Goal: Task Accomplishment & Management: Manage account settings

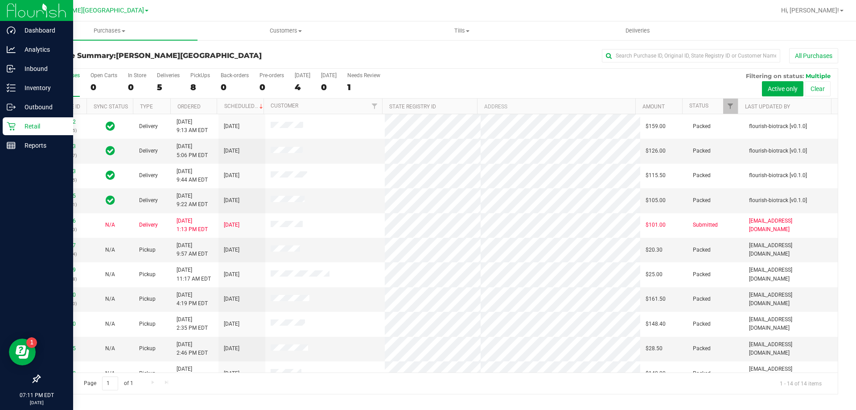
click at [31, 127] on p "Retail" at bounding box center [43, 126] width 54 height 11
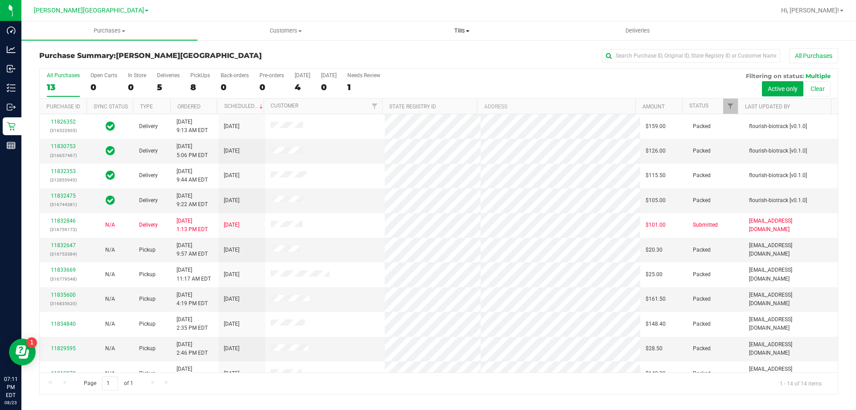
click at [459, 32] on span "Tills" at bounding box center [461, 31] width 175 height 8
click at [407, 55] on span "Manage tills" at bounding box center [404, 54] width 60 height 8
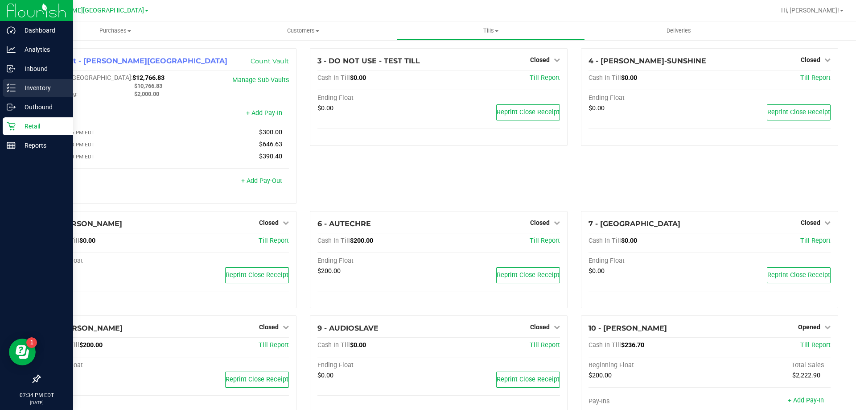
click at [37, 85] on p "Inventory" at bounding box center [43, 88] width 54 height 11
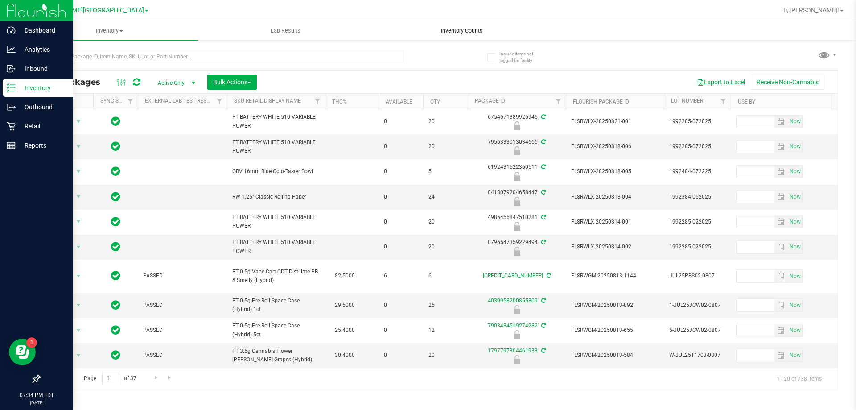
click at [468, 33] on span "Inventory Counts" at bounding box center [462, 31] width 66 height 8
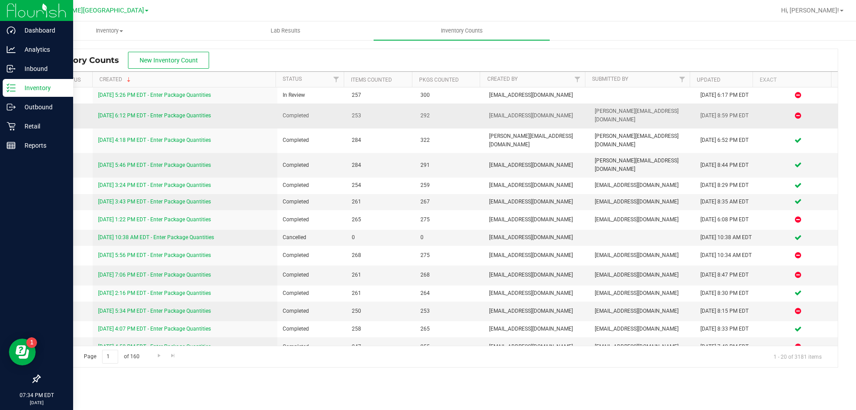
click at [169, 112] on link "8/22/25 6:12 PM EDT - Enter Package Quantities" at bounding box center [154, 115] width 113 height 6
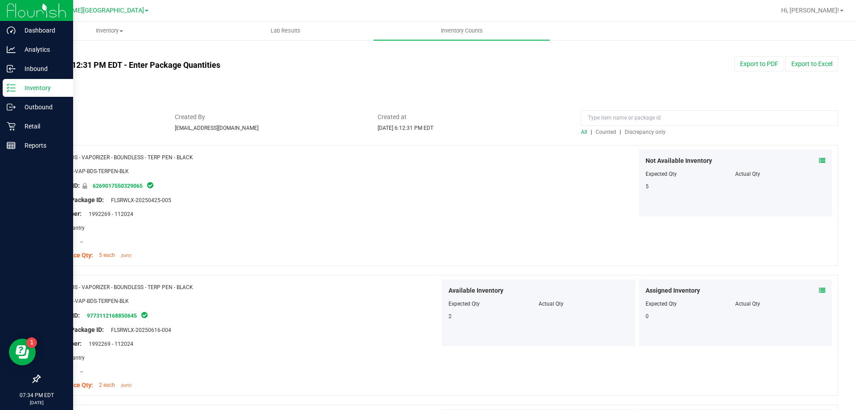
click at [648, 132] on span "Discrepancy only" at bounding box center [645, 132] width 41 height 6
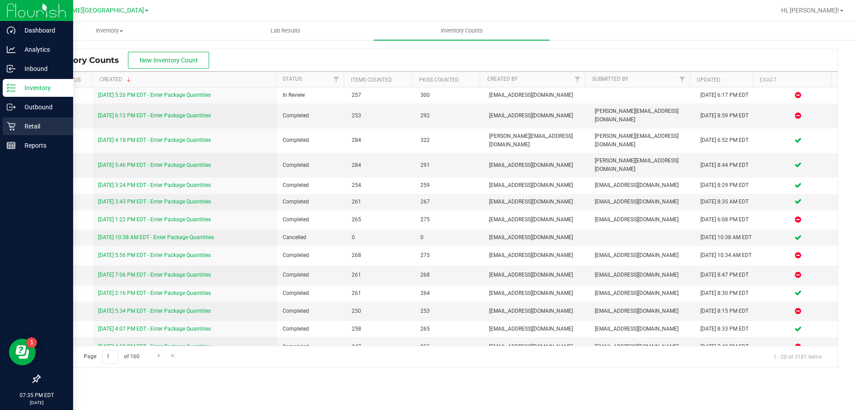
click at [34, 122] on p "Retail" at bounding box center [43, 126] width 54 height 11
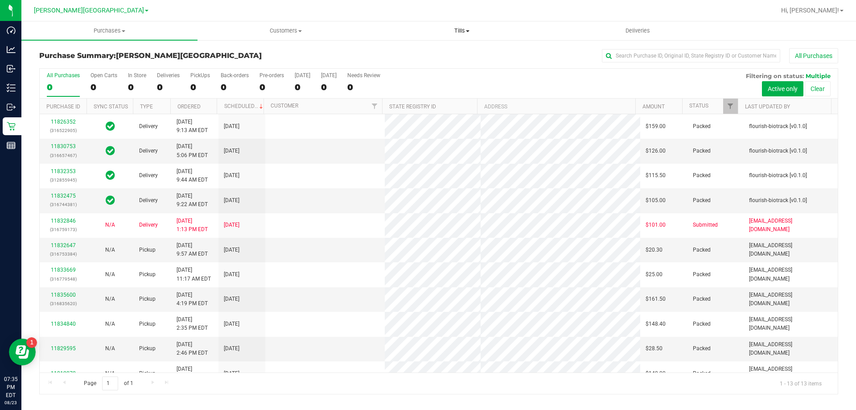
click at [458, 31] on span "Tills" at bounding box center [461, 31] width 175 height 8
click at [410, 53] on span "Manage tills" at bounding box center [404, 54] width 60 height 8
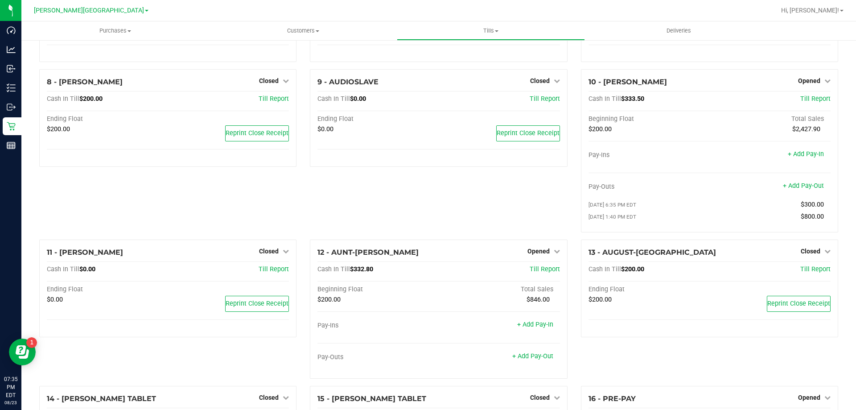
scroll to position [312, 0]
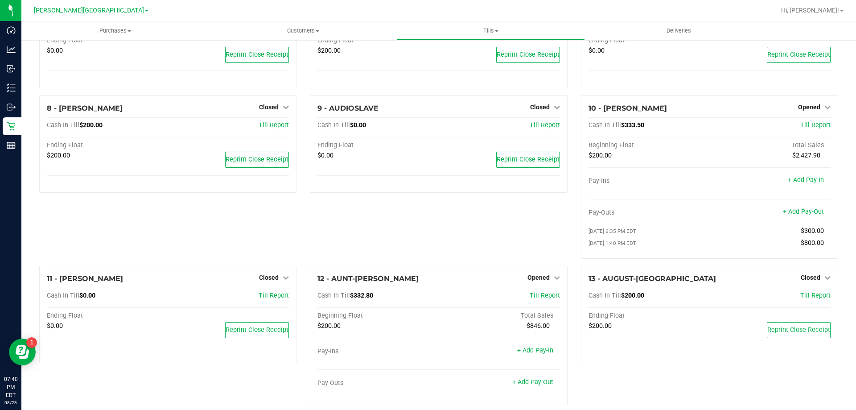
scroll to position [223, 0]
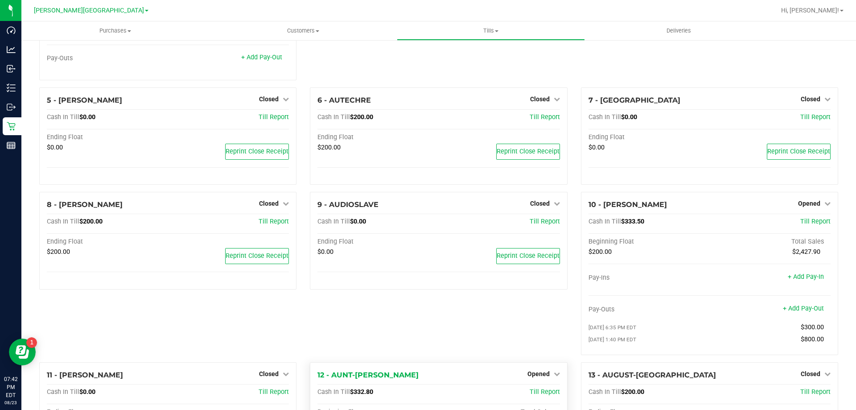
scroll to position [178, 0]
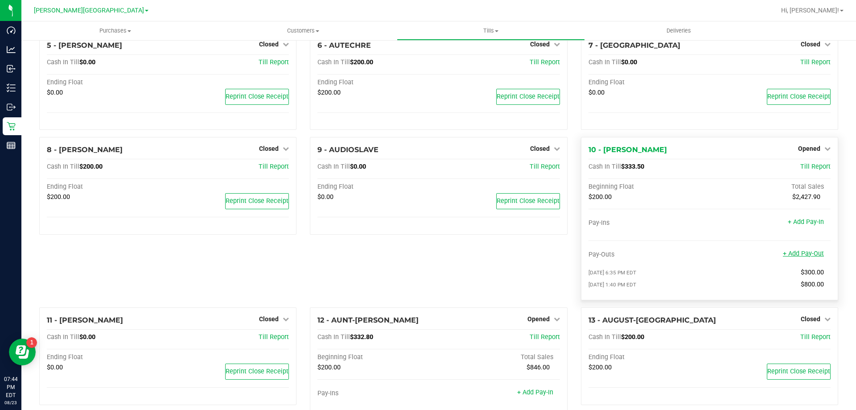
click at [808, 257] on link "+ Add Pay-Out" at bounding box center [803, 254] width 41 height 8
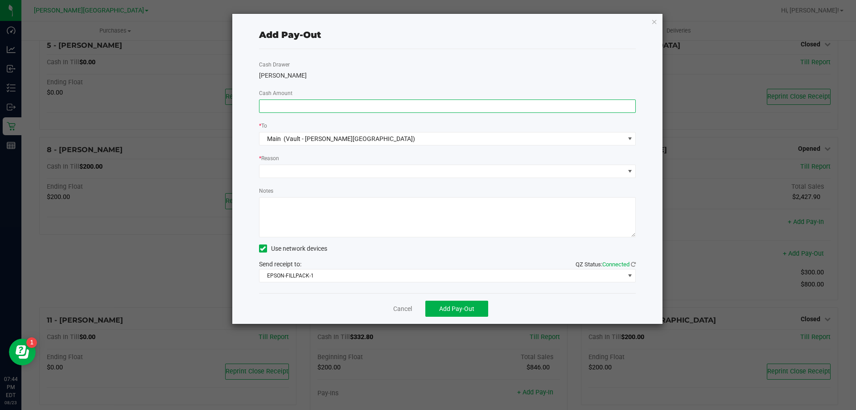
click at [290, 106] on input at bounding box center [448, 106] width 376 height 12
type input "$133.50"
click at [631, 173] on span at bounding box center [630, 171] width 7 height 7
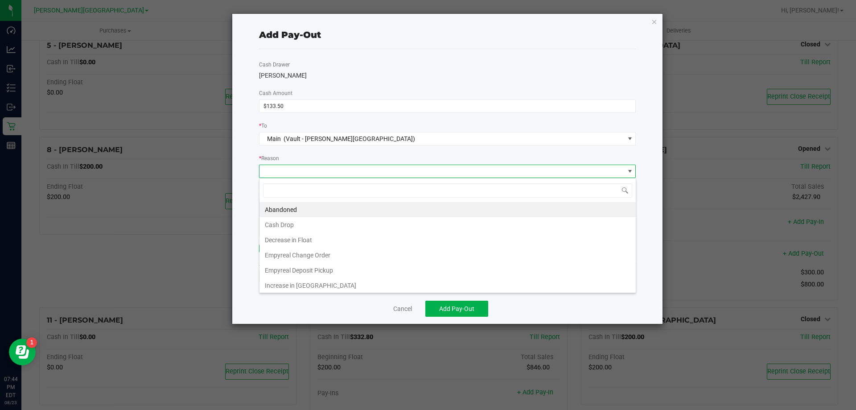
scroll to position [13, 377]
click at [293, 228] on li "Cash Drop" at bounding box center [448, 224] width 376 height 15
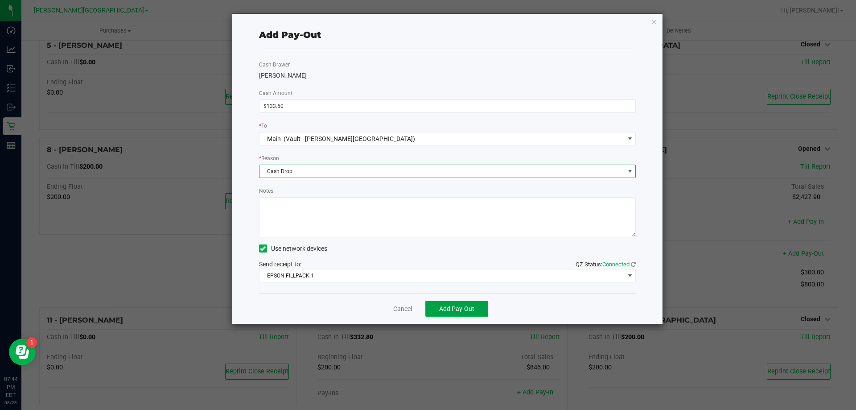
click at [471, 308] on span "Add Pay-Out" at bounding box center [456, 308] width 35 height 7
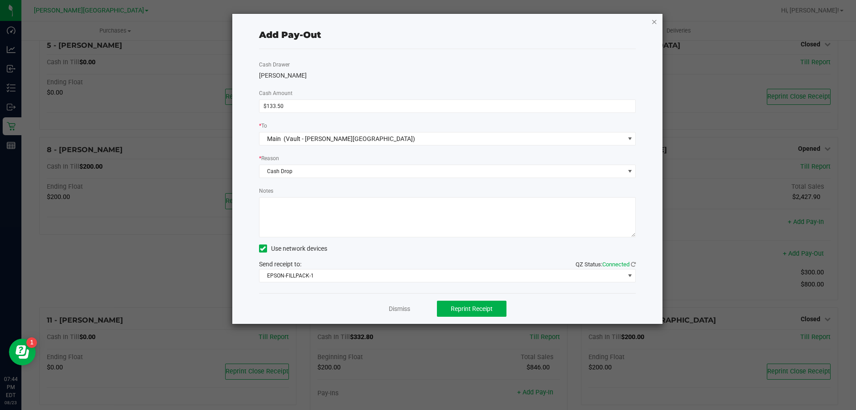
click at [652, 21] on icon "button" at bounding box center [655, 21] width 6 height 11
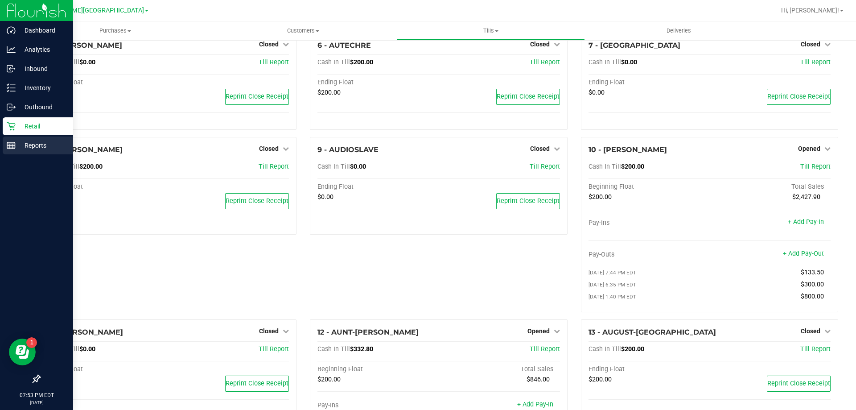
click at [36, 142] on p "Reports" at bounding box center [43, 145] width 54 height 11
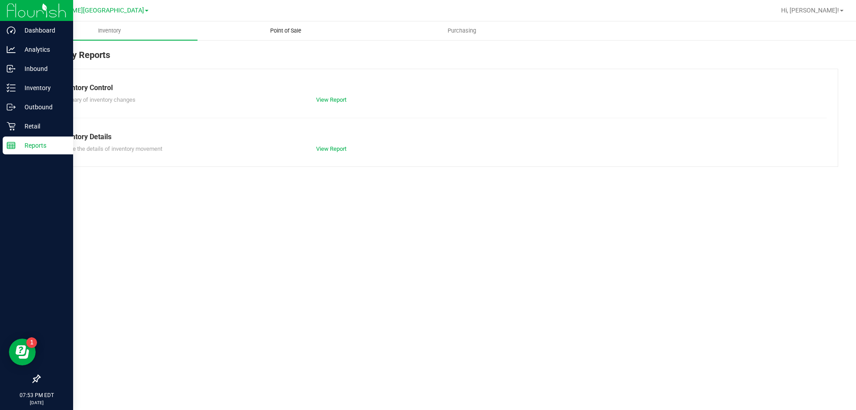
click at [292, 32] on span "Point of Sale" at bounding box center [285, 31] width 55 height 8
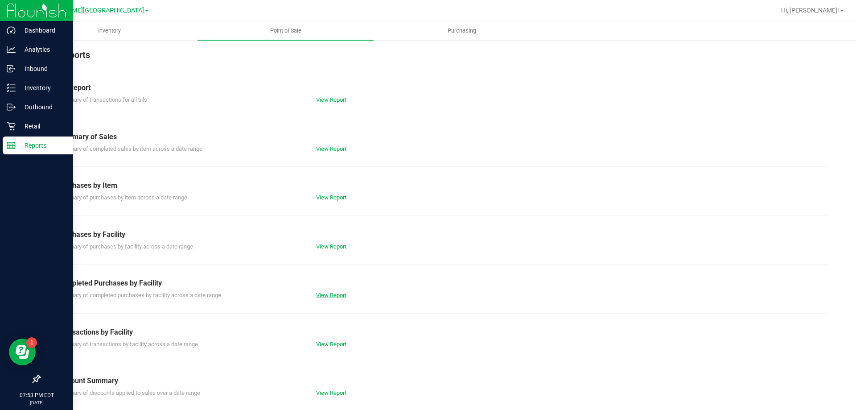
click at [333, 298] on link "View Report" at bounding box center [331, 295] width 30 height 7
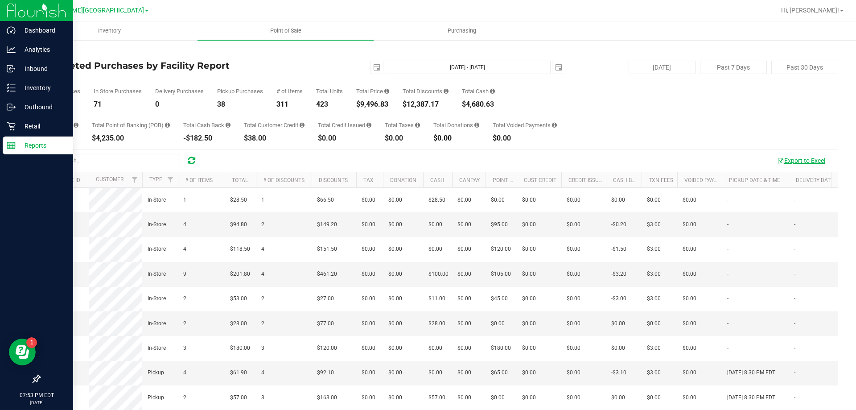
click at [803, 158] on button "Export to Excel" at bounding box center [802, 160] width 60 height 15
click at [33, 120] on div "Retail" at bounding box center [38, 126] width 70 height 18
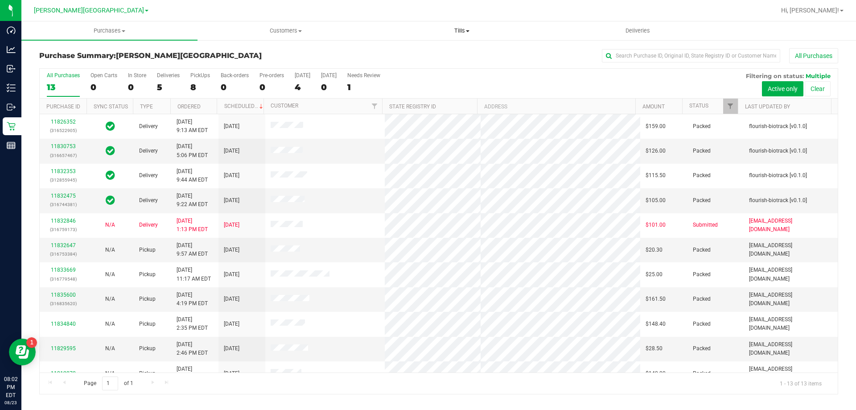
click at [462, 30] on span "Tills" at bounding box center [461, 31] width 175 height 8
click at [414, 54] on span "Manage tills" at bounding box center [404, 54] width 60 height 8
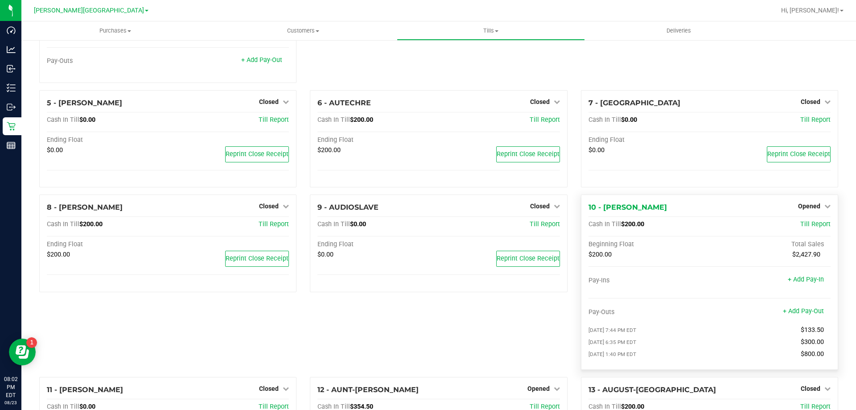
scroll to position [134, 0]
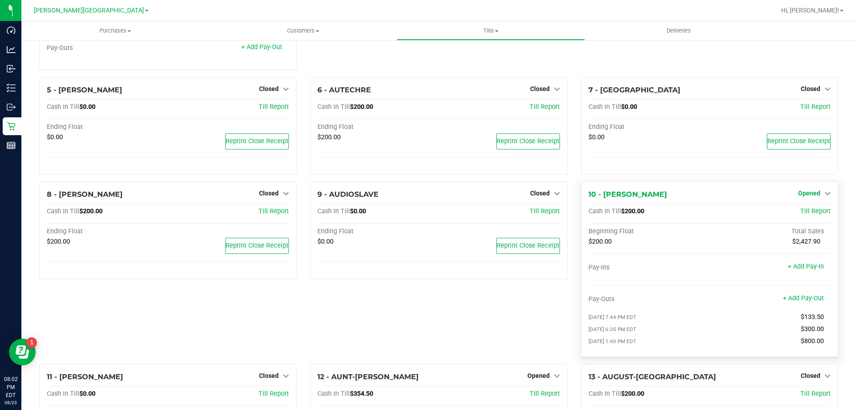
click at [825, 195] on icon at bounding box center [828, 193] width 6 height 6
click at [804, 215] on link "Close Till" at bounding box center [810, 211] width 24 height 7
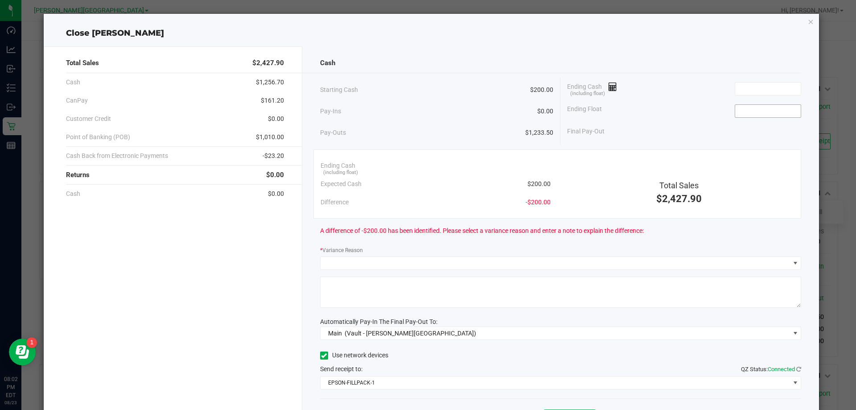
click at [752, 106] on input at bounding box center [768, 111] width 66 height 12
type input "$200.00"
click at [763, 87] on input at bounding box center [768, 89] width 66 height 12
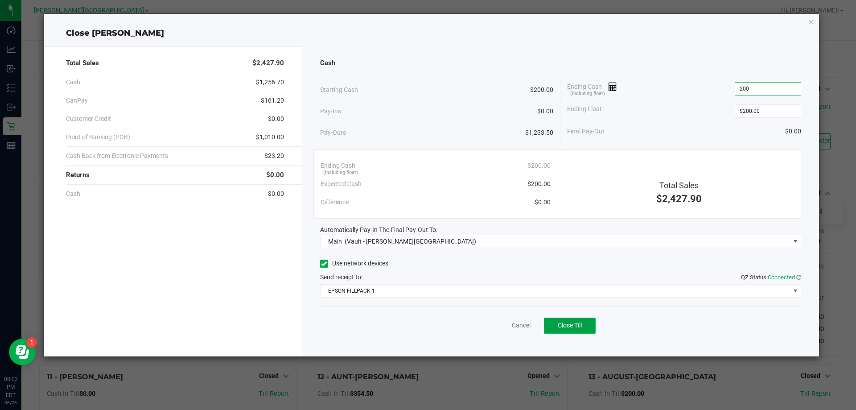
type input "$200.00"
click at [584, 327] on button "Close Till" at bounding box center [570, 326] width 52 height 16
click at [812, 21] on icon "button" at bounding box center [811, 21] width 6 height 11
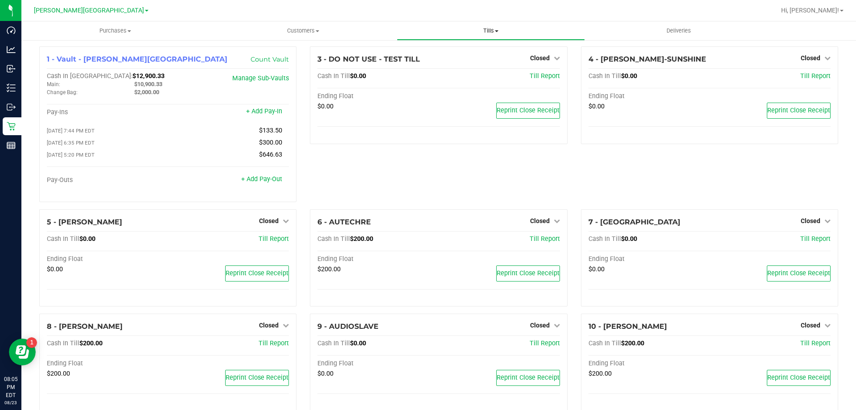
scroll to position [0, 0]
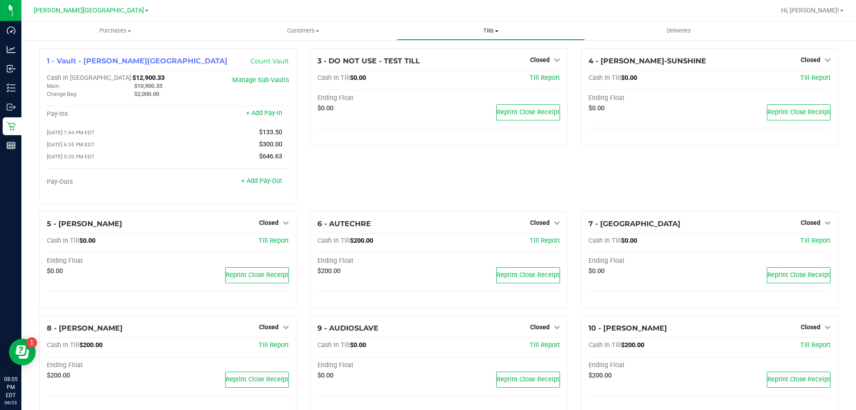
click at [489, 30] on span "Tills" at bounding box center [490, 31] width 187 height 8
click at [431, 63] on span "Reconcile e-payments" at bounding box center [441, 65] width 89 height 8
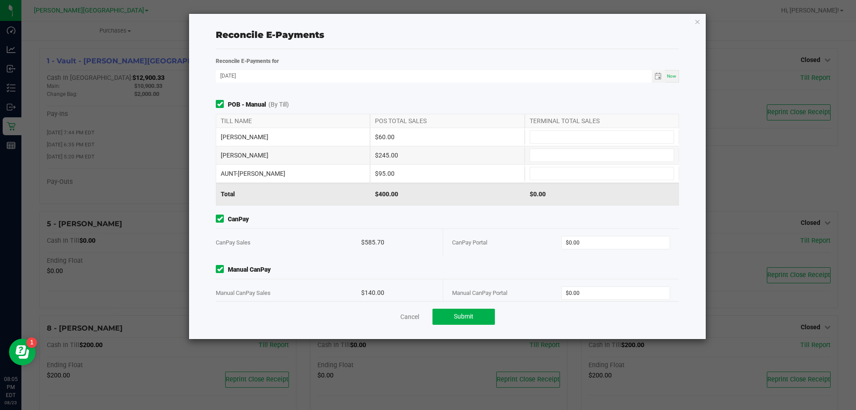
scroll to position [142, 0]
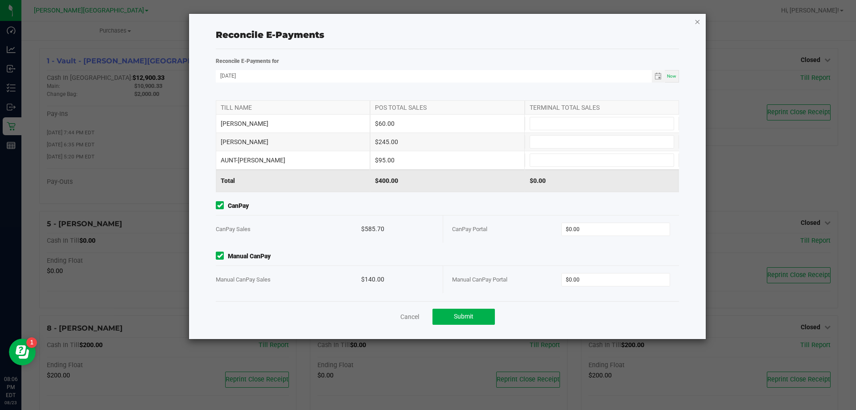
click at [698, 23] on icon "button" at bounding box center [697, 21] width 6 height 11
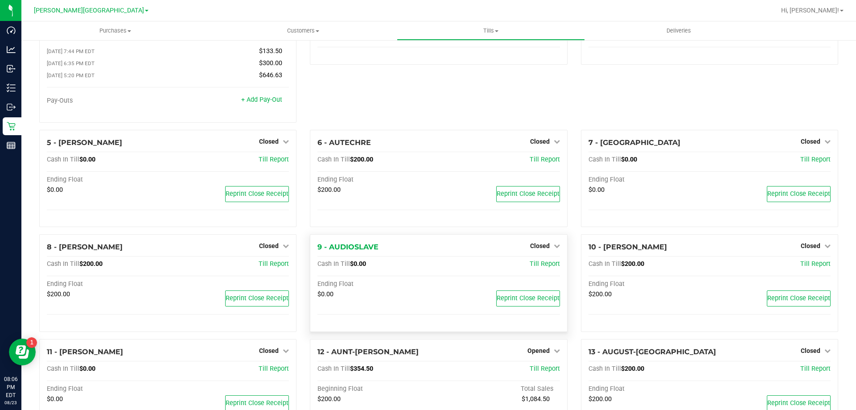
scroll to position [89, 0]
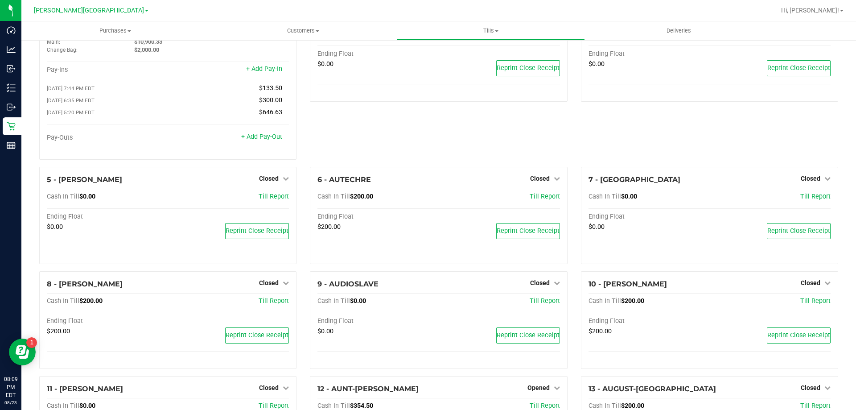
scroll to position [134, 0]
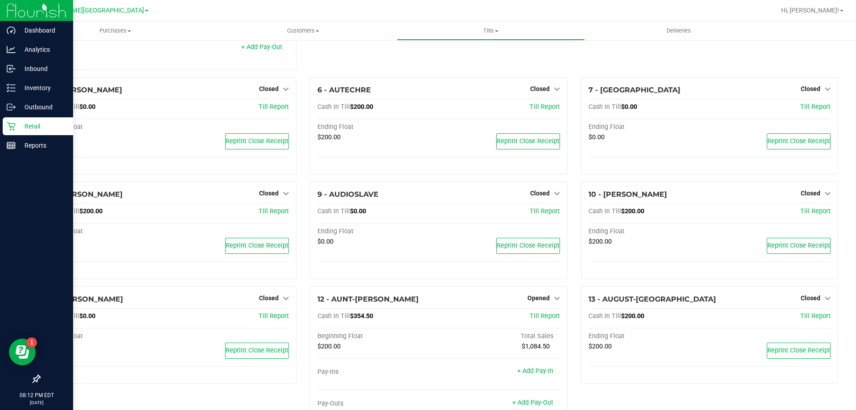
click at [1, 371] on nav "Dashboard Analytics Inbound Inventory Outbound Retail Reports 08:12 PM EDT [DAT…" at bounding box center [36, 205] width 73 height 410
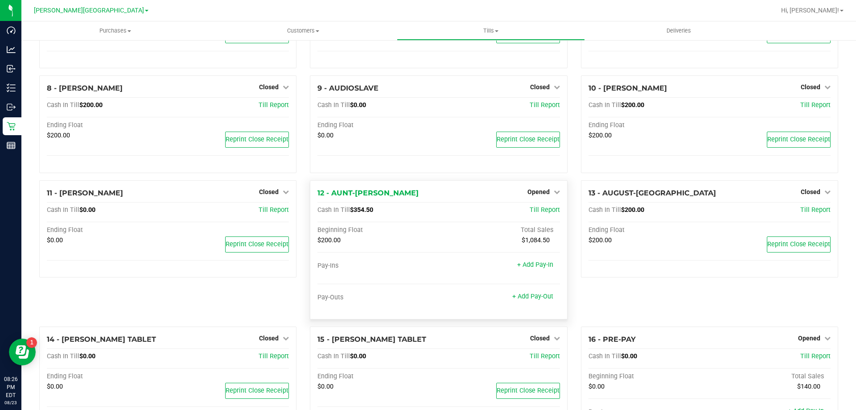
scroll to position [268, 0]
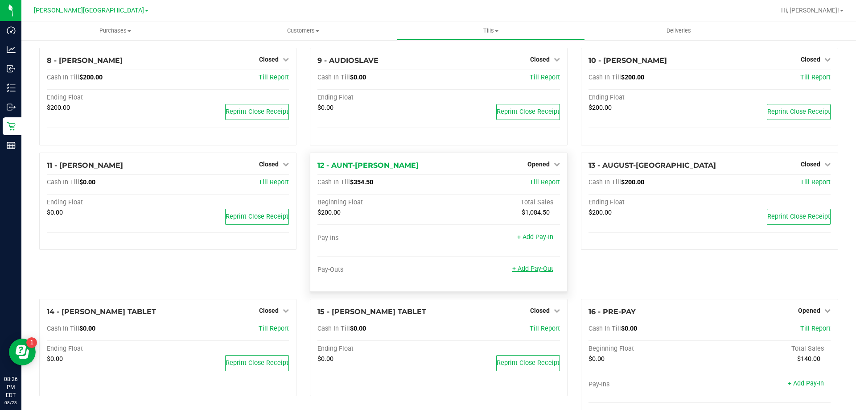
click at [533, 270] on link "+ Add Pay-Out" at bounding box center [532, 269] width 41 height 8
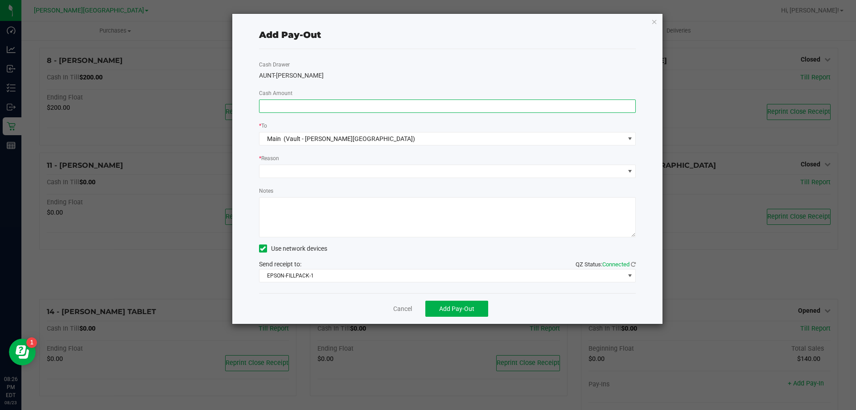
click at [285, 102] on input at bounding box center [448, 106] width 376 height 12
type input "$154.50"
click at [630, 170] on span at bounding box center [630, 171] width 7 height 7
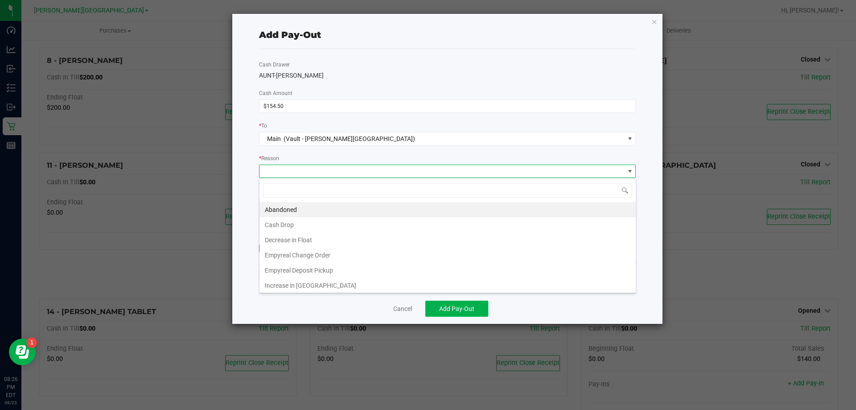
scroll to position [13, 377]
click at [289, 227] on li "Cash Drop" at bounding box center [448, 224] width 376 height 15
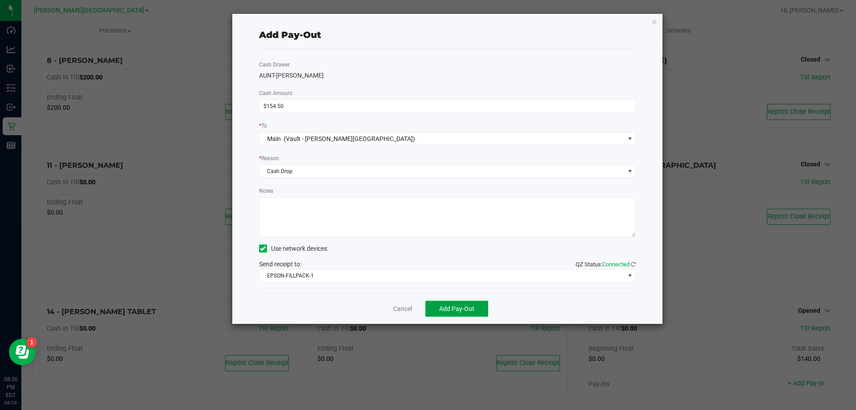
click at [466, 309] on span "Add Pay-Out" at bounding box center [456, 308] width 35 height 7
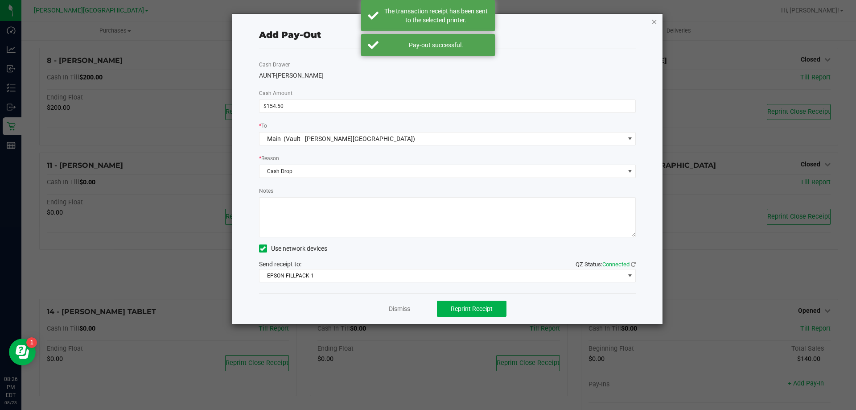
click at [656, 25] on icon "button" at bounding box center [655, 21] width 6 height 11
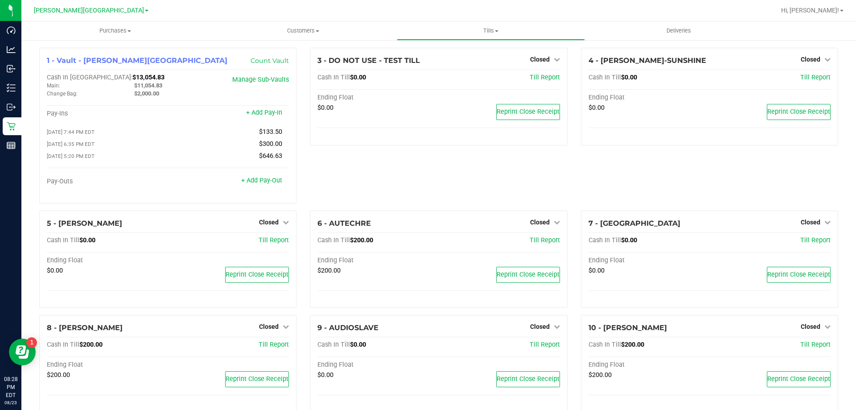
scroll to position [0, 0]
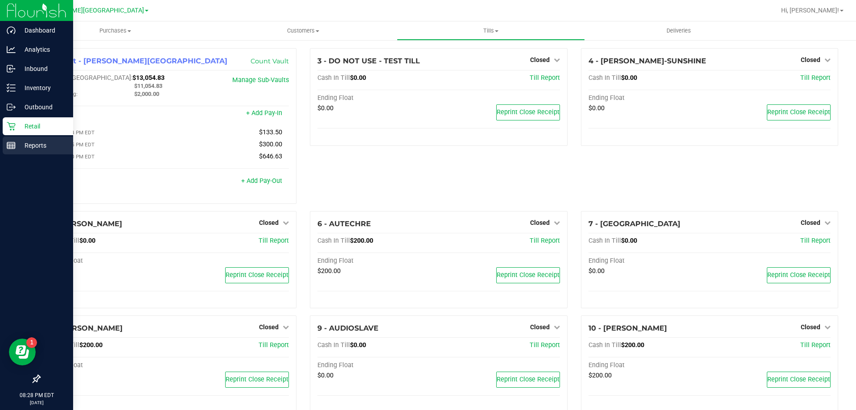
click at [38, 144] on p "Reports" at bounding box center [43, 145] width 54 height 11
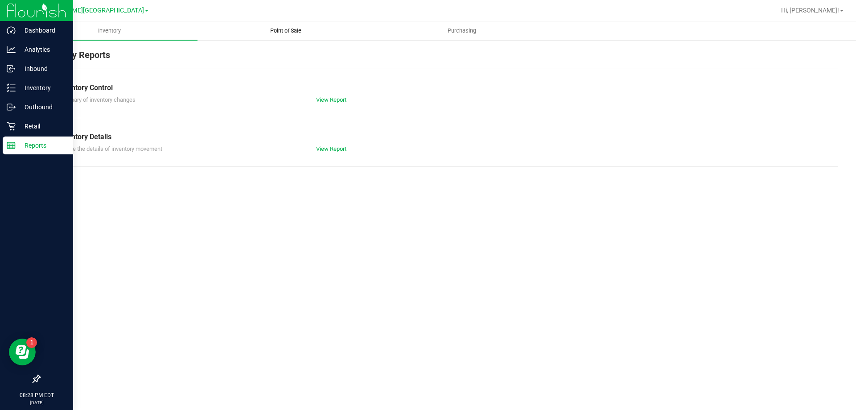
click at [298, 29] on span "Point of Sale" at bounding box center [285, 31] width 55 height 8
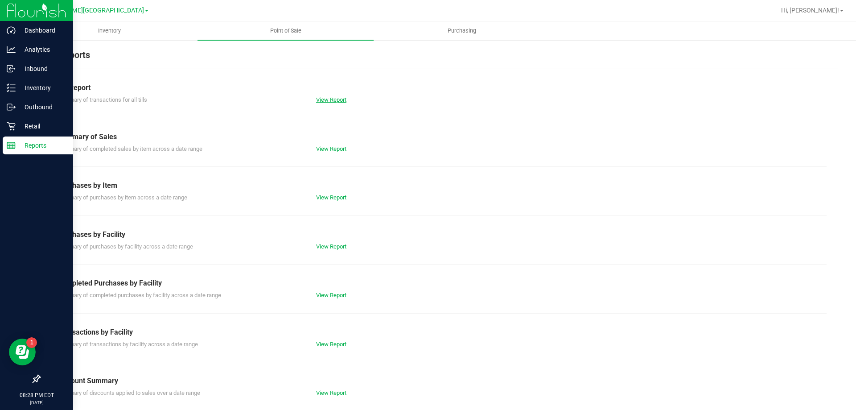
click at [330, 99] on link "View Report" at bounding box center [331, 99] width 30 height 7
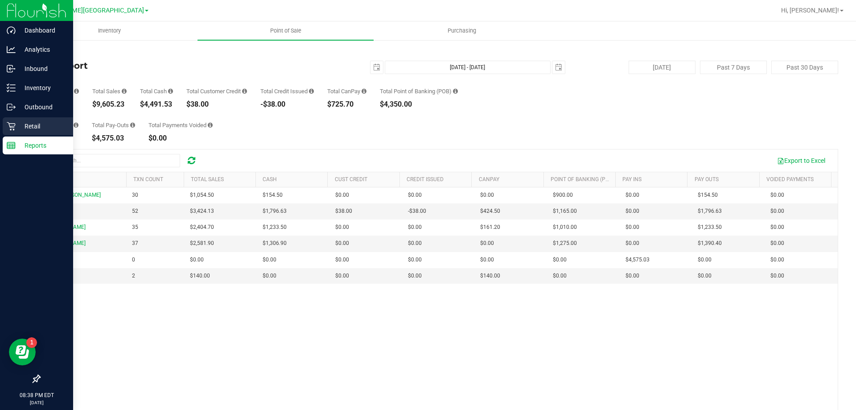
click at [39, 123] on p "Retail" at bounding box center [43, 126] width 54 height 11
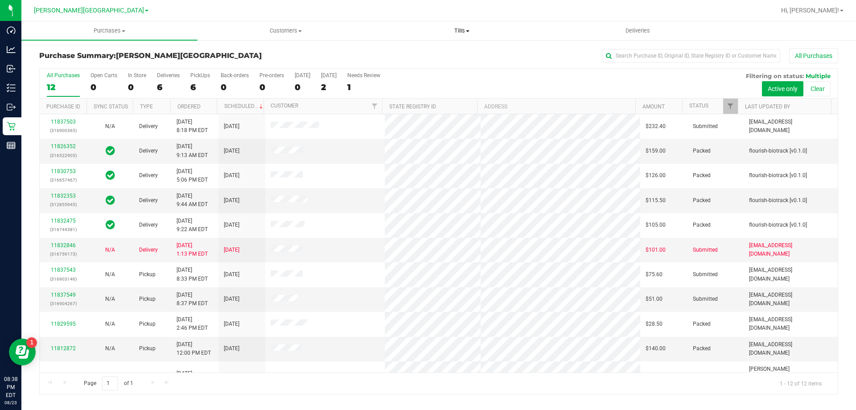
click at [458, 32] on span "Tills" at bounding box center [461, 31] width 175 height 8
click at [415, 52] on span "Manage tills" at bounding box center [404, 54] width 60 height 8
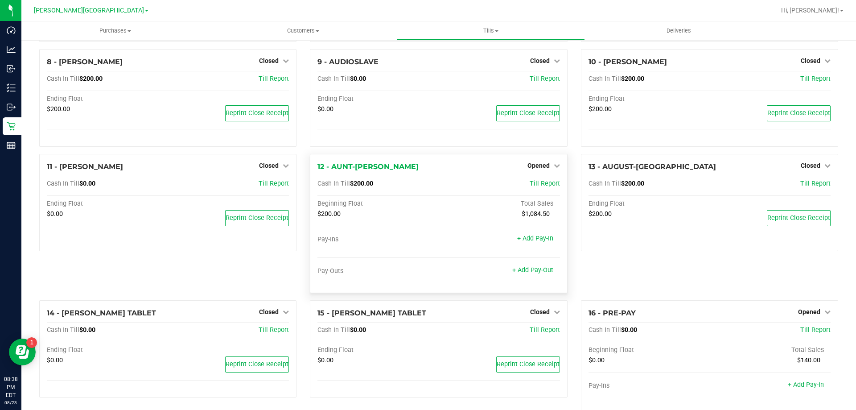
scroll to position [268, 0]
click at [554, 166] on icon at bounding box center [557, 164] width 6 height 6
click at [539, 182] on link "Close Till" at bounding box center [540, 182] width 24 height 7
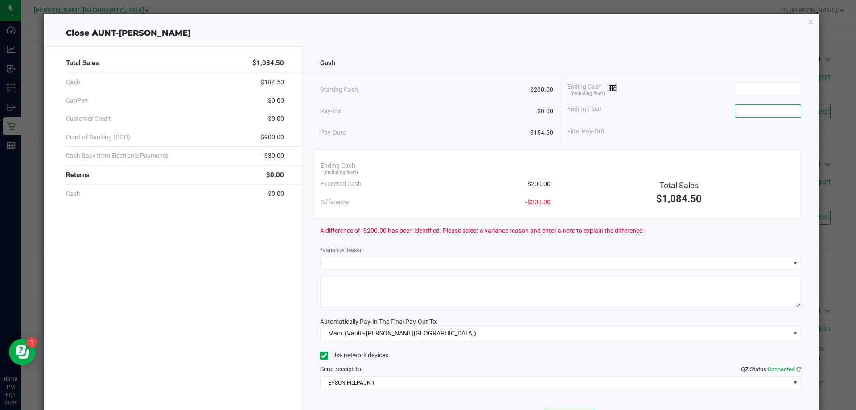
click at [765, 110] on input at bounding box center [768, 111] width 66 height 12
type input "$200.00"
click at [752, 90] on input at bounding box center [768, 89] width 66 height 12
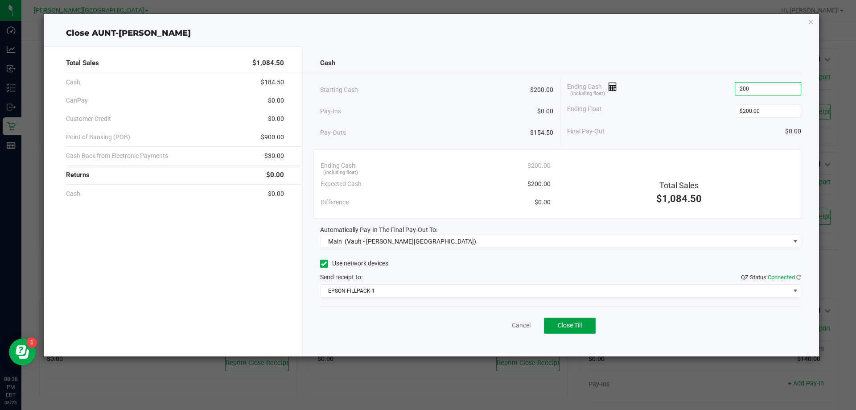
type input "$200.00"
click at [574, 326] on span "Close Till" at bounding box center [570, 325] width 24 height 7
click at [811, 22] on icon "button" at bounding box center [811, 21] width 6 height 11
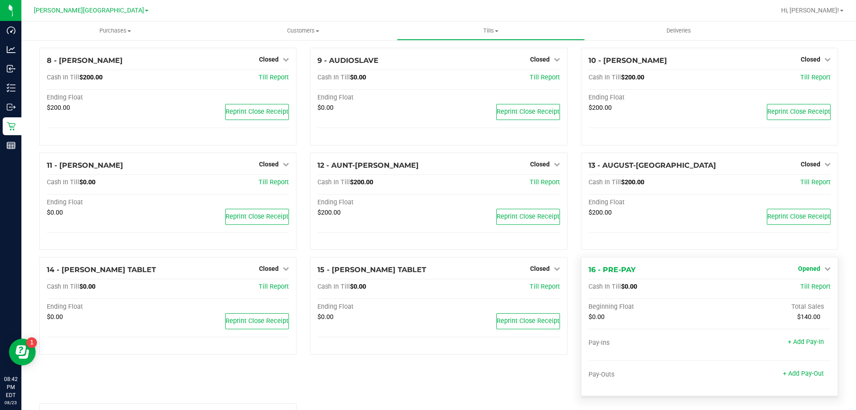
click at [817, 270] on link "Opened" at bounding box center [814, 268] width 33 height 7
click at [808, 288] on link "Close Till" at bounding box center [810, 287] width 24 height 7
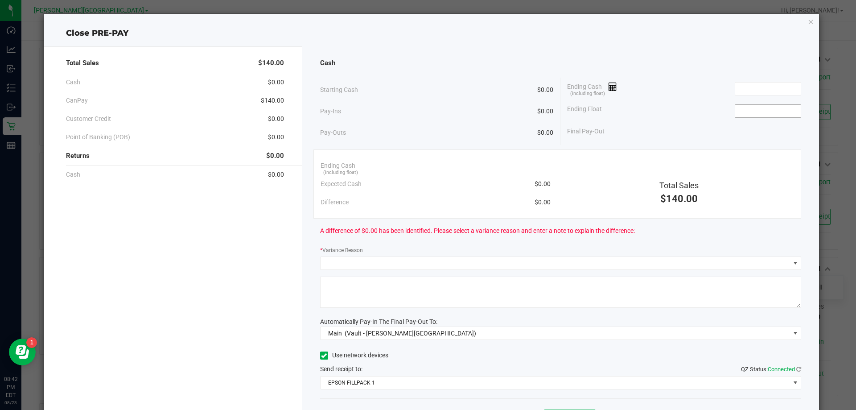
click at [763, 112] on input at bounding box center [768, 111] width 66 height 12
type input "$0.00"
click at [763, 94] on input at bounding box center [768, 89] width 66 height 12
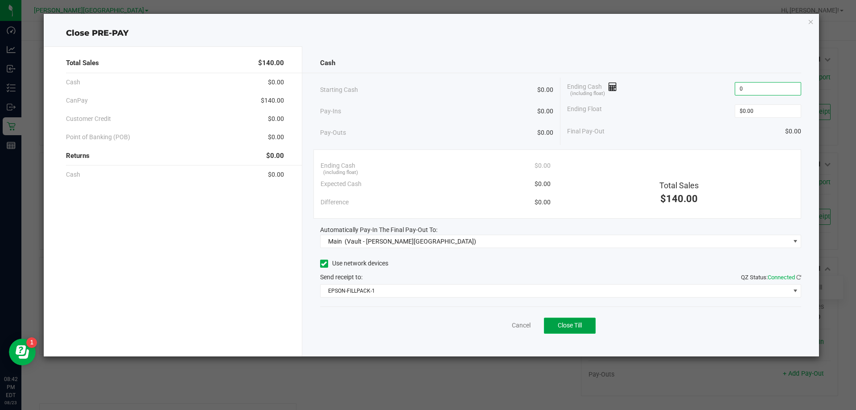
type input "$0.00"
click at [577, 329] on span "Close Till" at bounding box center [570, 325] width 24 height 7
click at [810, 21] on icon "button" at bounding box center [811, 21] width 6 height 11
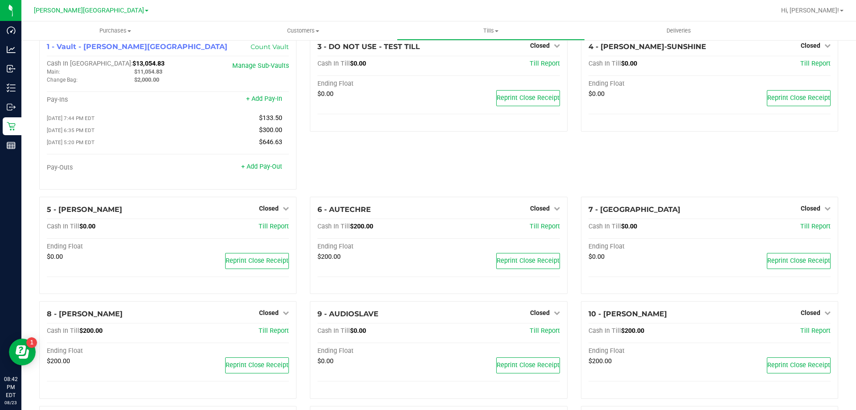
scroll to position [0, 0]
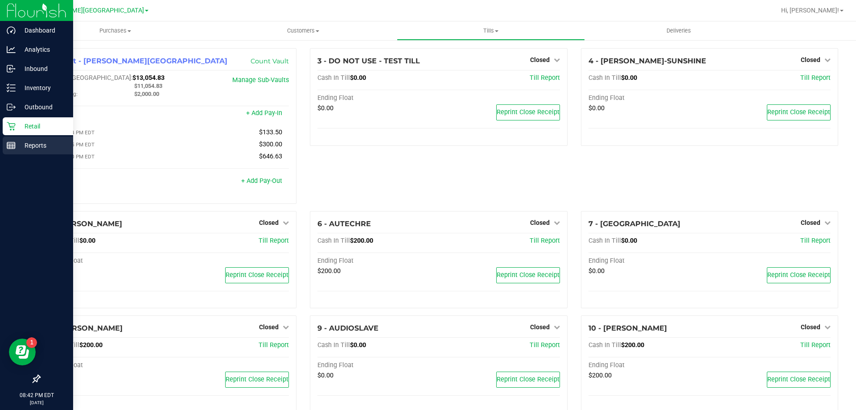
click at [34, 147] on p "Reports" at bounding box center [43, 145] width 54 height 11
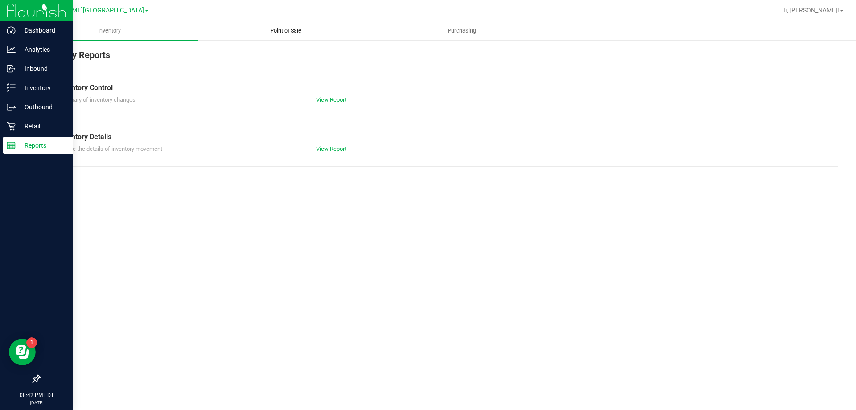
click at [293, 29] on span "Point of Sale" at bounding box center [285, 31] width 55 height 8
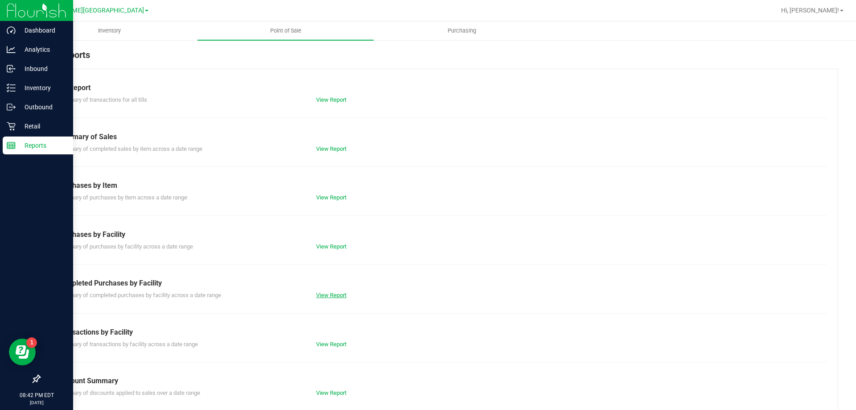
click at [331, 297] on link "View Report" at bounding box center [331, 295] width 30 height 7
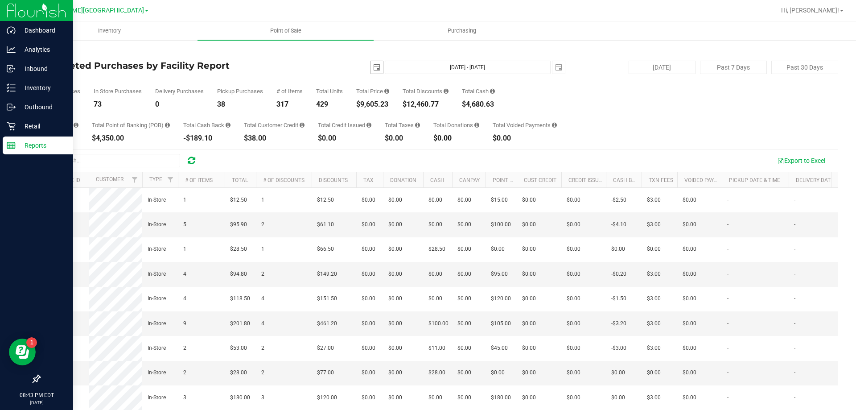
click at [373, 66] on span "select" at bounding box center [376, 67] width 7 height 7
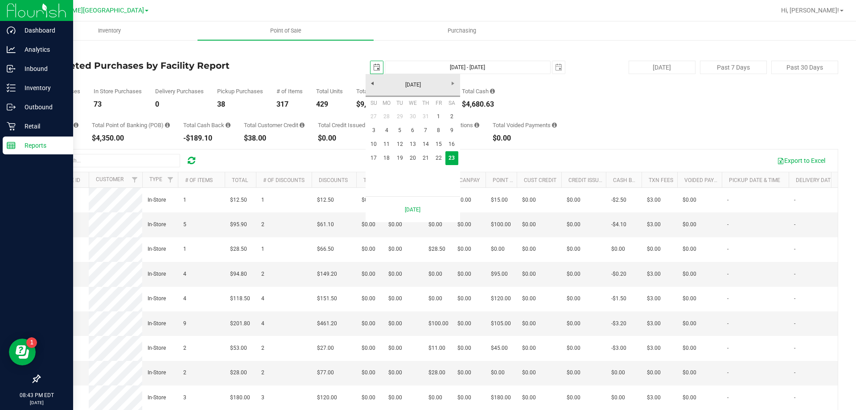
scroll to position [0, 22]
click at [385, 157] on link "18" at bounding box center [386, 158] width 13 height 14
type input "[DATE]"
type input "[DATE] - [DATE]"
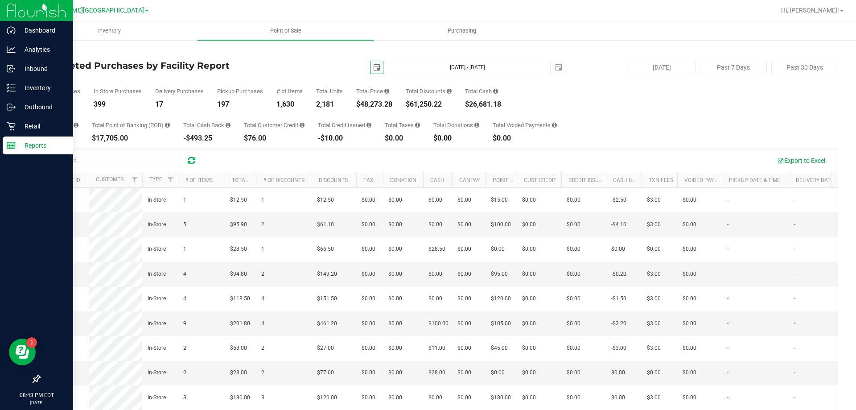
click at [373, 70] on span "select" at bounding box center [376, 67] width 7 height 7
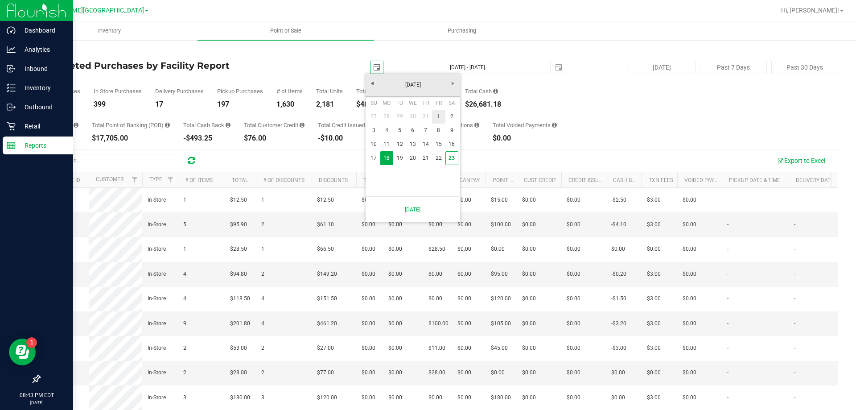
click at [436, 115] on link "1" at bounding box center [438, 117] width 13 height 14
type input "[DATE]"
type input "[DATE] - [DATE]"
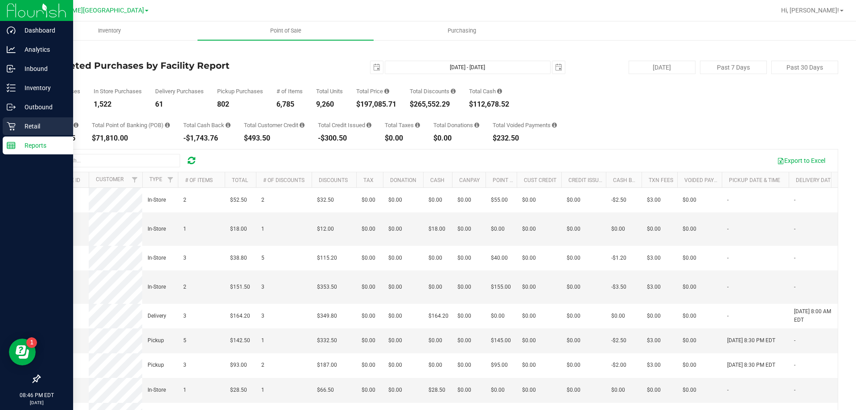
click at [40, 124] on p "Retail" at bounding box center [43, 126] width 54 height 11
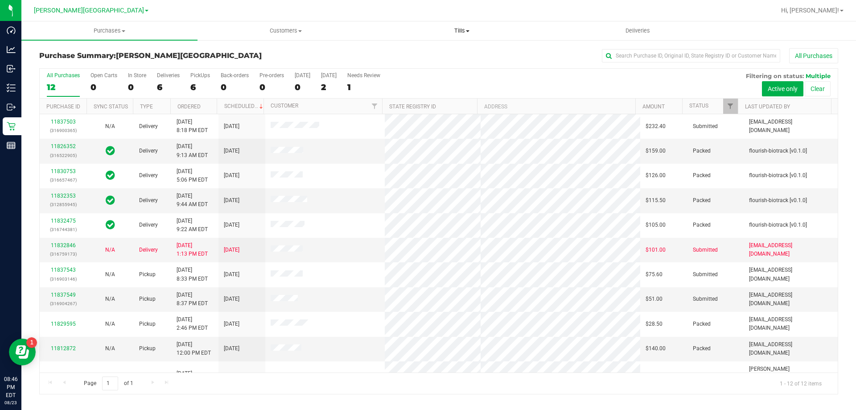
click at [455, 30] on span "Tills" at bounding box center [461, 31] width 175 height 8
click at [421, 64] on span "Reconcile e-payments" at bounding box center [418, 65] width 89 height 8
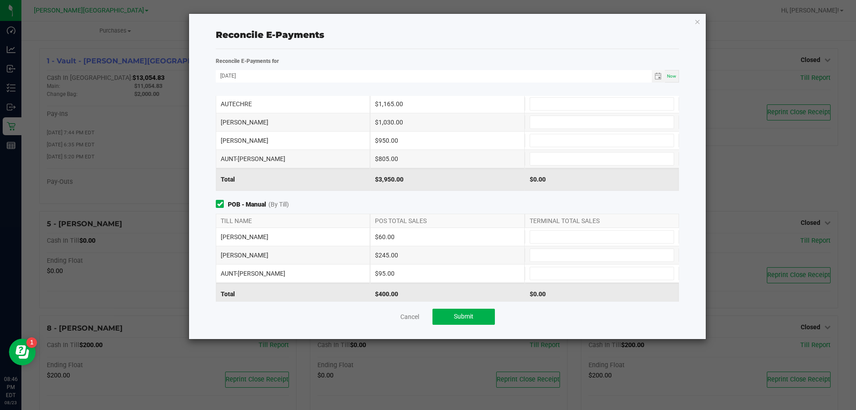
scroll to position [45, 0]
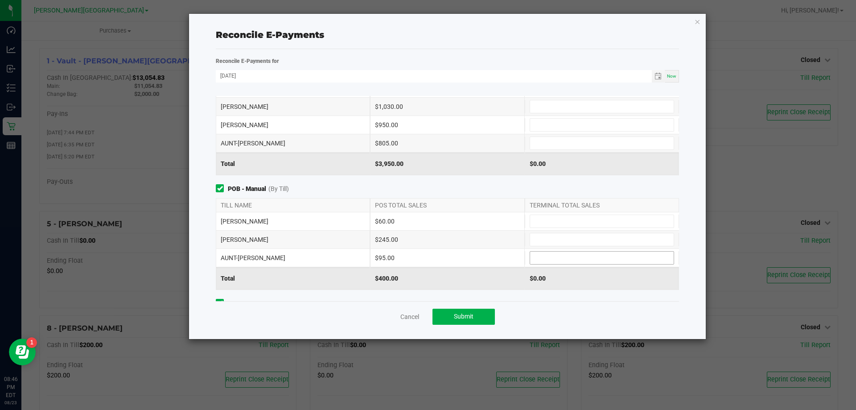
click at [554, 259] on input at bounding box center [602, 258] width 144 height 12
type input "$95.00"
click at [540, 147] on input at bounding box center [602, 143] width 144 height 12
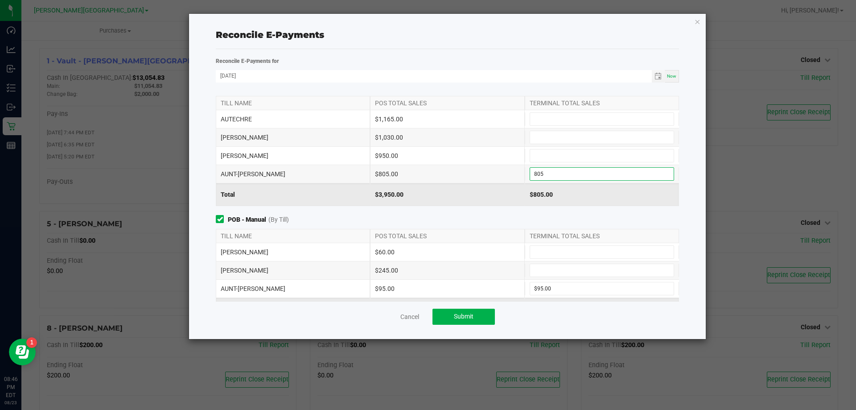
scroll to position [0, 0]
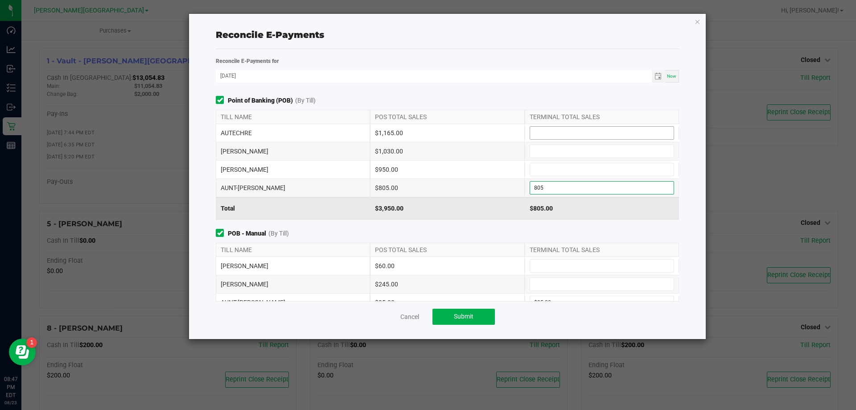
type input "$805.00"
click at [546, 136] on input at bounding box center [602, 133] width 144 height 12
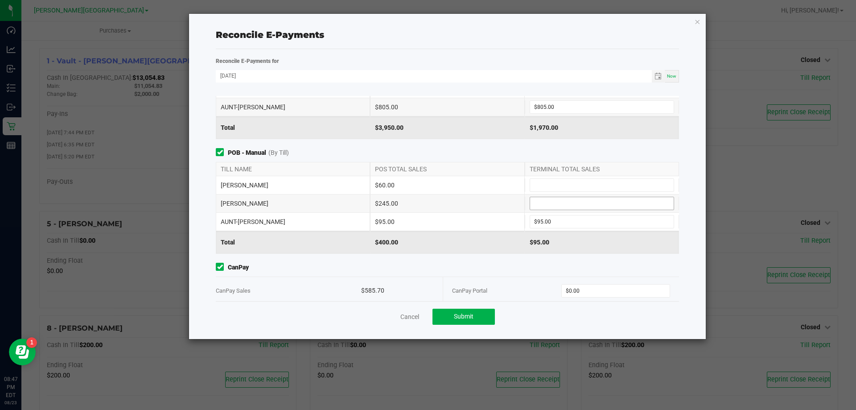
scroll to position [89, 0]
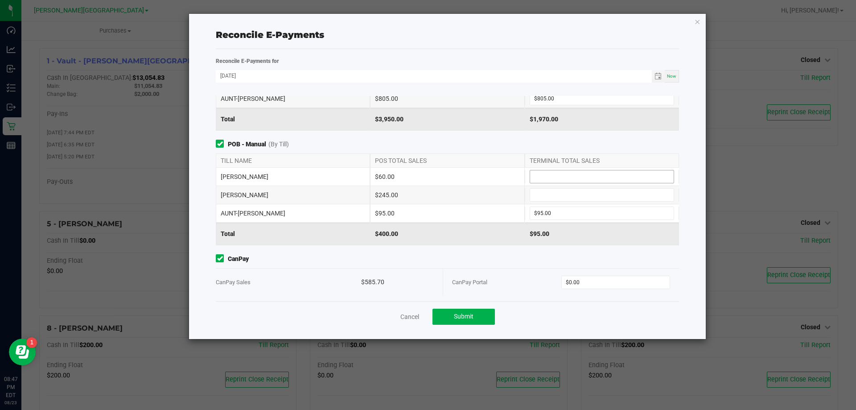
type input "$1,165.00"
click at [548, 180] on input at bounding box center [602, 176] width 144 height 12
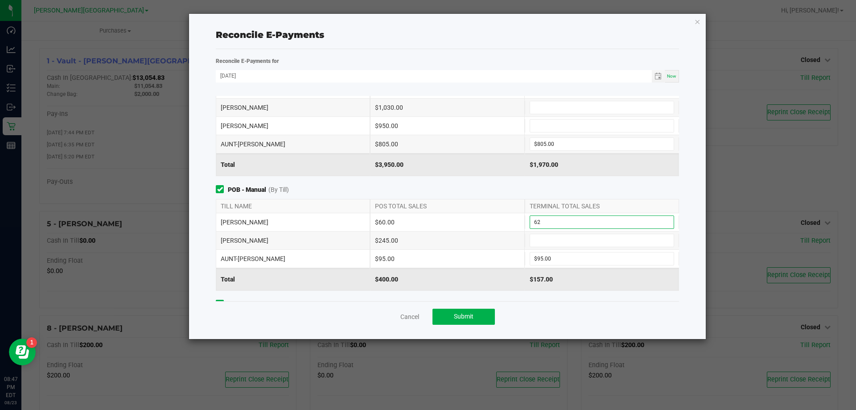
scroll to position [0, 0]
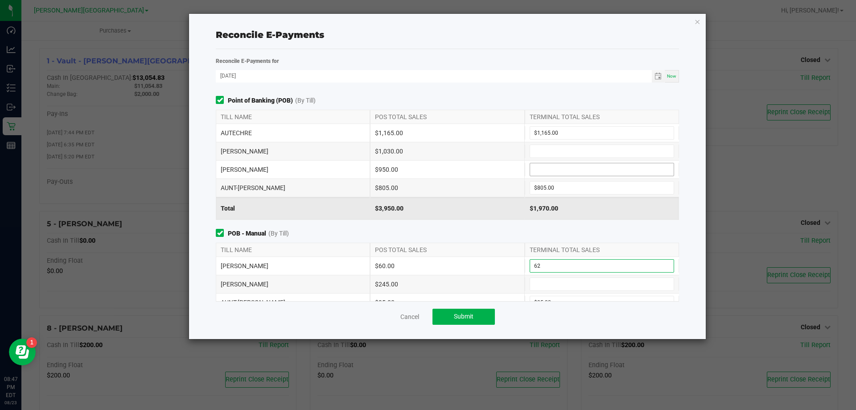
type input "$62.00"
click at [544, 172] on input at bounding box center [602, 169] width 144 height 12
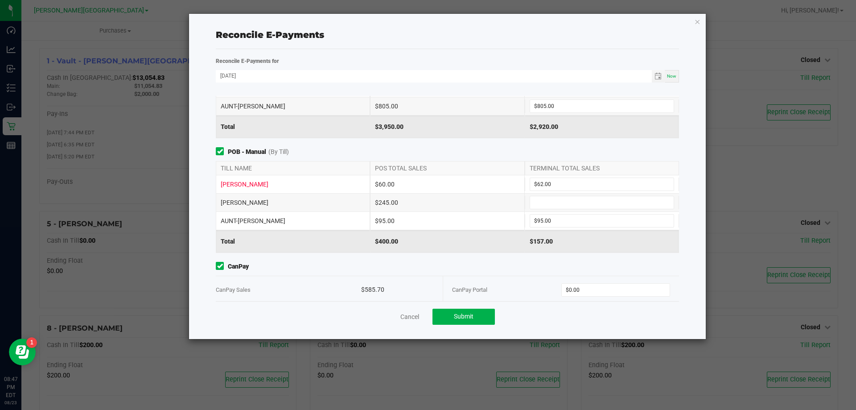
scroll to position [89, 0]
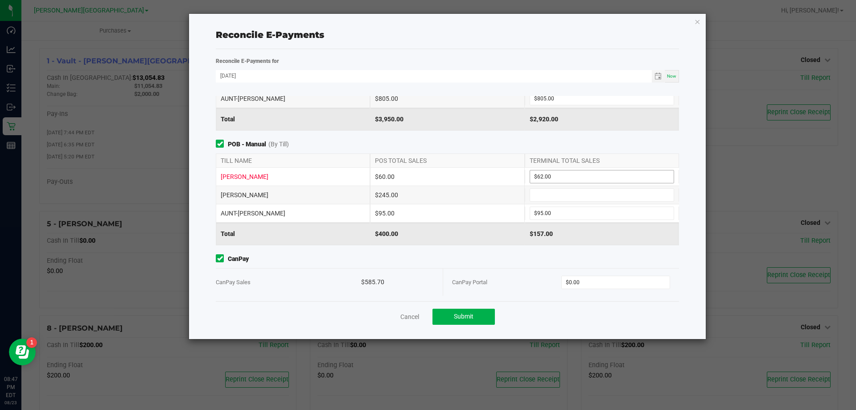
type input "$950.00"
click at [571, 176] on input "62" at bounding box center [602, 176] width 144 height 12
type input "$60.00"
click at [471, 189] on div "$245.00" at bounding box center [447, 195] width 154 height 18
click at [546, 191] on input at bounding box center [602, 195] width 144 height 12
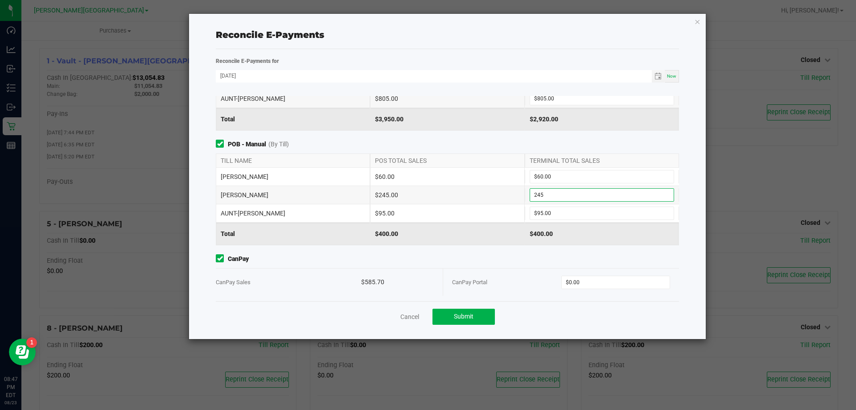
type input "$245.00"
click at [481, 214] on div "$95.00" at bounding box center [447, 213] width 154 height 18
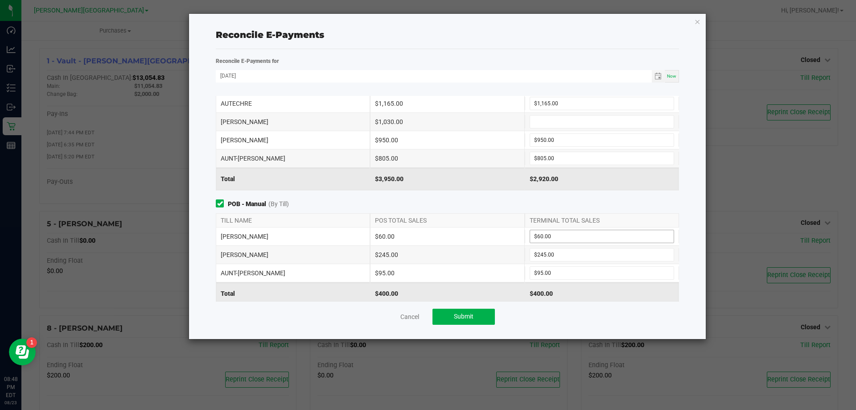
scroll to position [8, 0]
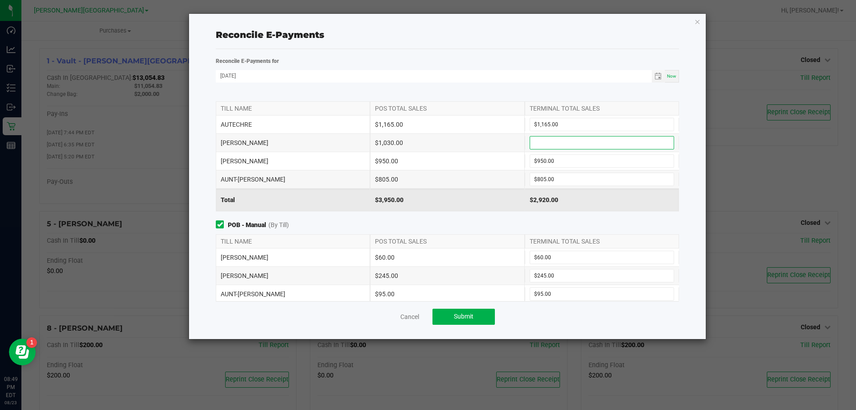
click at [543, 146] on input at bounding box center [602, 142] width 144 height 12
type input "$1,030.00"
click at [569, 275] on input "245" at bounding box center [602, 275] width 144 height 12
type input "$165.00"
click at [608, 236] on div "TERMINAL TOTAL SALES" at bounding box center [602, 241] width 154 height 13
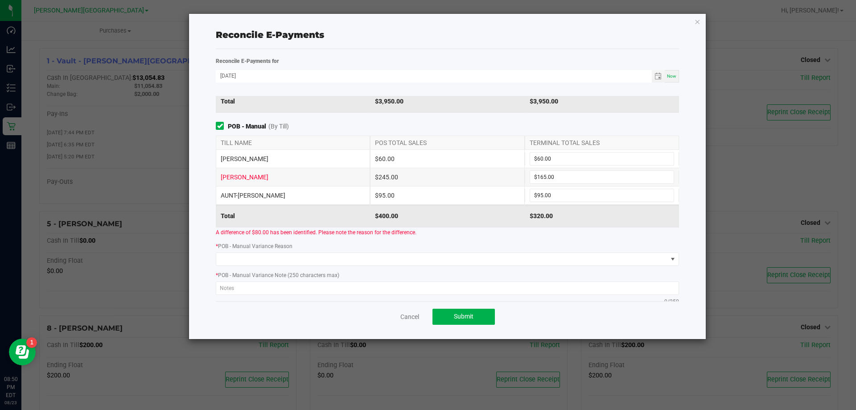
scroll to position [142, 0]
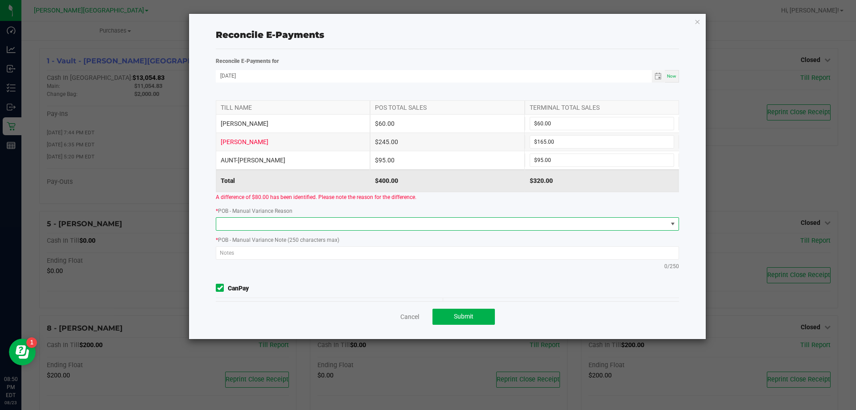
click at [669, 222] on span at bounding box center [672, 223] width 7 height 7
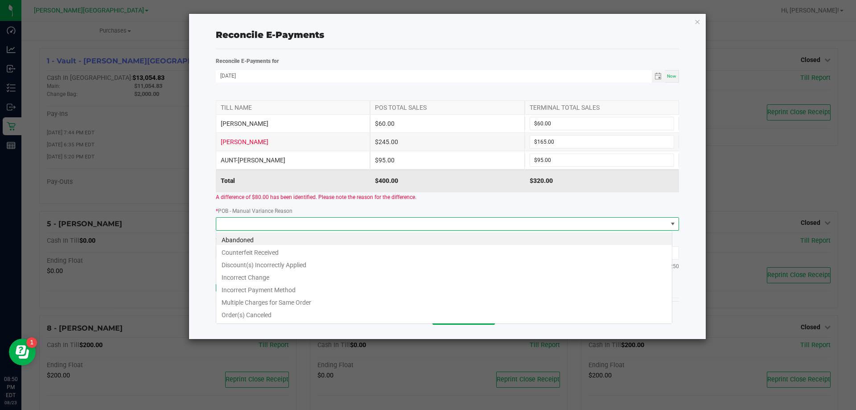
scroll to position [13, 457]
click at [294, 287] on li "Incorrect Payment Method" at bounding box center [444, 288] width 456 height 12
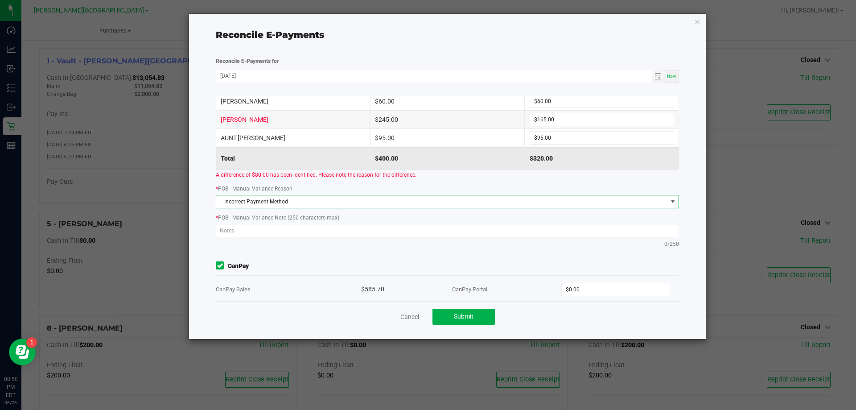
scroll to position [187, 0]
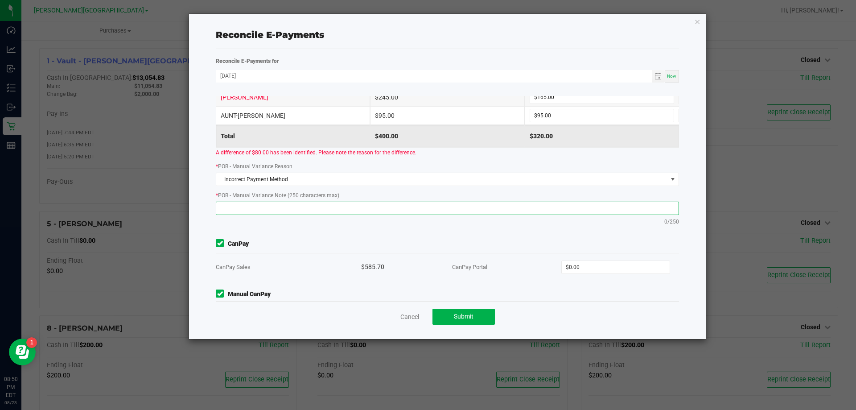
click at [240, 207] on textarea at bounding box center [447, 208] width 463 height 13
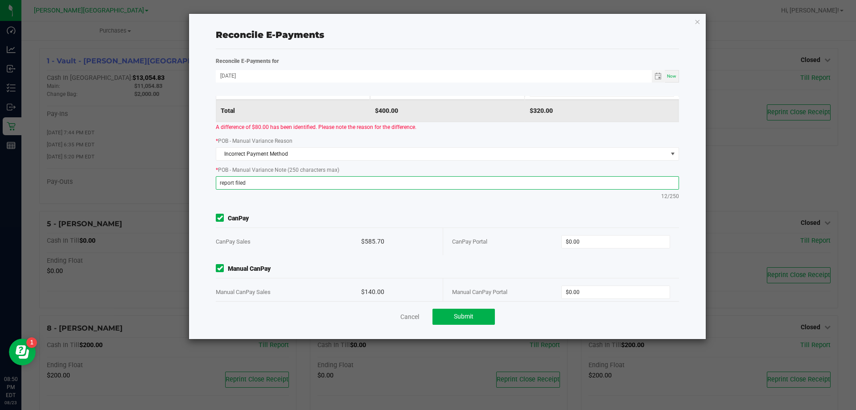
scroll to position [225, 0]
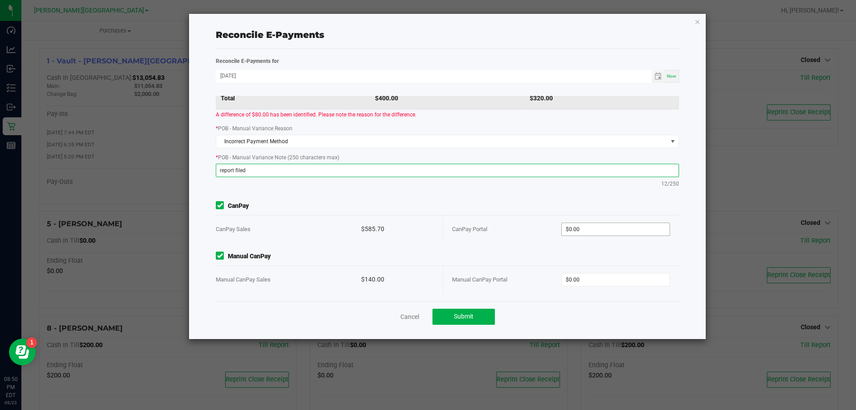
type textarea "report filed"
click at [608, 233] on input "0" at bounding box center [616, 229] width 108 height 12
type input "$585.70"
click at [600, 284] on input "0" at bounding box center [616, 279] width 108 height 12
type input "$140.00"
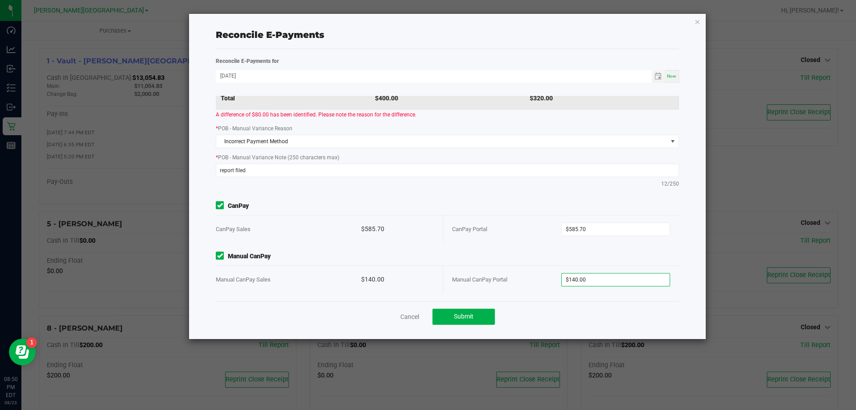
click at [542, 184] on div "* POB - Manual Variance Note (250 characters max) report filed 12/250" at bounding box center [447, 170] width 477 height 35
click at [473, 319] on span "Submit" at bounding box center [464, 316] width 20 height 7
